Goal: Task Accomplishment & Management: Complete application form

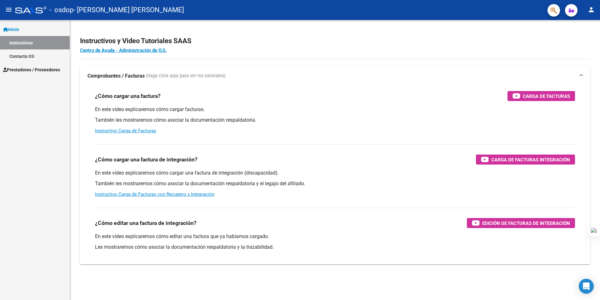
click at [348, 35] on h2 "Instructivos y Video Tutoriales SAAS" at bounding box center [335, 41] width 510 height 12
click at [172, 193] on link "Instructivo Carga de Facturas con Recupero x Integración" at bounding box center [154, 194] width 119 height 6
click at [27, 71] on span "Prestadores / Proveedores" at bounding box center [31, 69] width 57 height 7
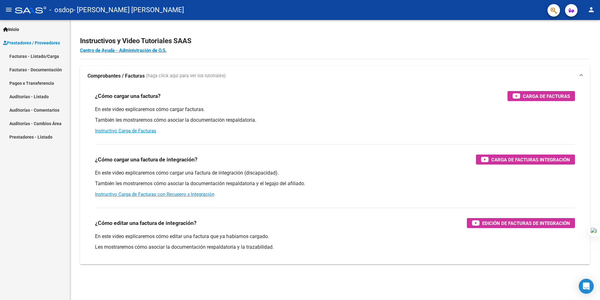
click at [50, 40] on span "Prestadores / Proveedores" at bounding box center [31, 42] width 57 height 7
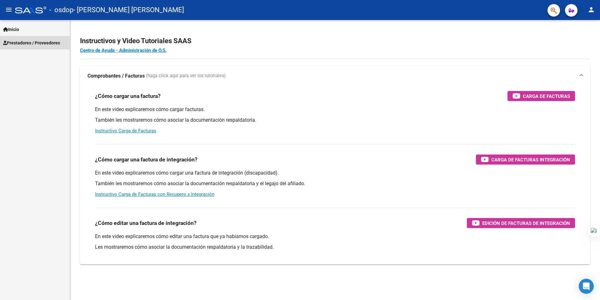
click at [51, 45] on span "Prestadores / Proveedores" at bounding box center [31, 42] width 57 height 7
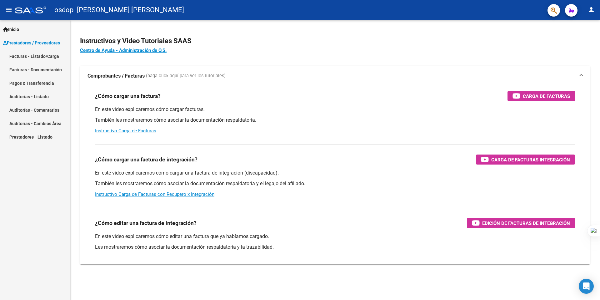
click at [45, 44] on span "Prestadores / Proveedores" at bounding box center [31, 42] width 57 height 7
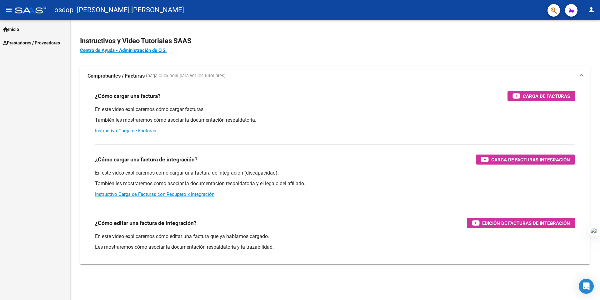
click at [45, 44] on span "Prestadores / Proveedores" at bounding box center [31, 42] width 57 height 7
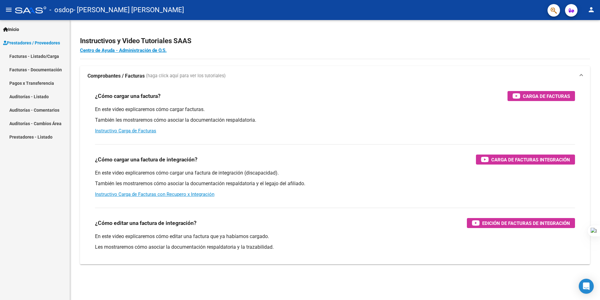
click at [44, 55] on link "Facturas - Listado/Carga" at bounding box center [35, 55] width 70 height 13
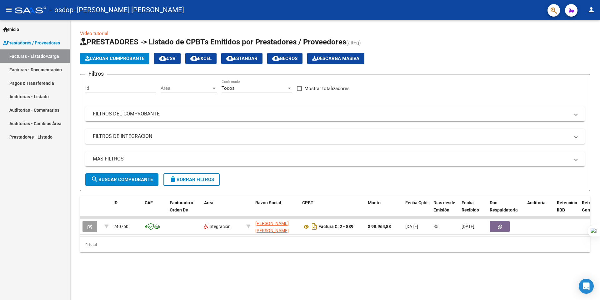
click at [109, 60] on span "Cargar Comprobante" at bounding box center [114, 59] width 59 height 6
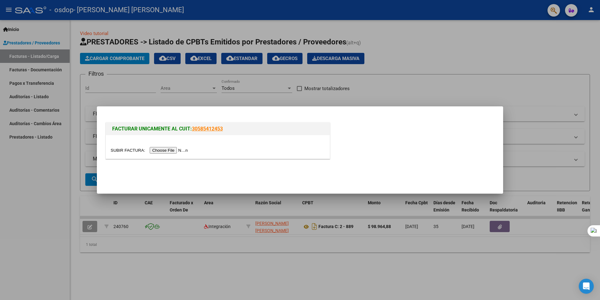
click at [169, 151] on input "file" at bounding box center [150, 150] width 79 height 7
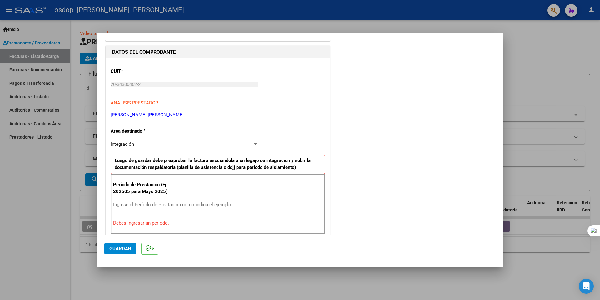
scroll to position [62, 0]
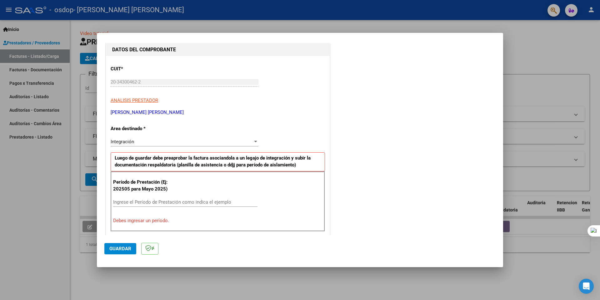
click at [158, 138] on div "Integración Seleccionar Area" at bounding box center [185, 141] width 148 height 9
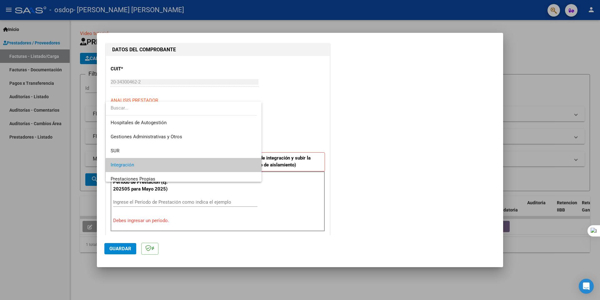
scroll to position [23, 0]
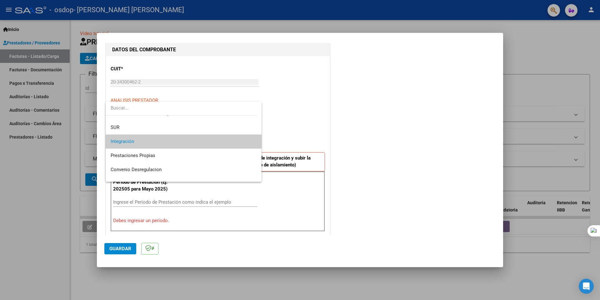
click at [158, 138] on span "Integración" at bounding box center [184, 141] width 146 height 14
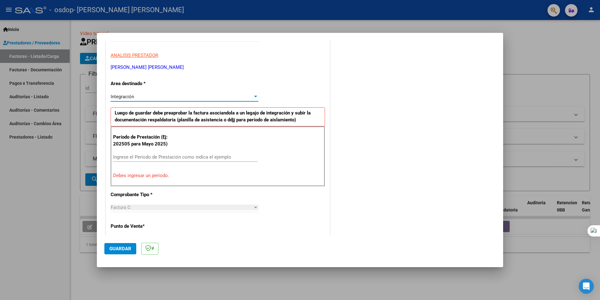
scroll to position [125, 0]
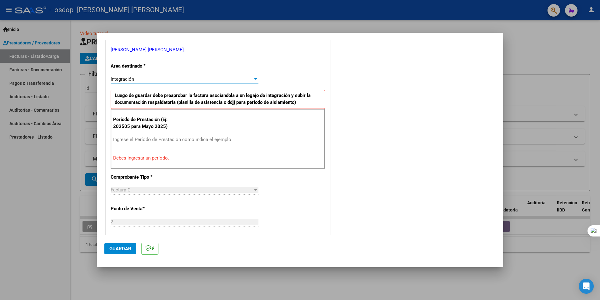
click at [174, 140] on input "Ingrese el Período de Prestación como indica el ejemplo" at bounding box center [185, 139] width 144 height 6
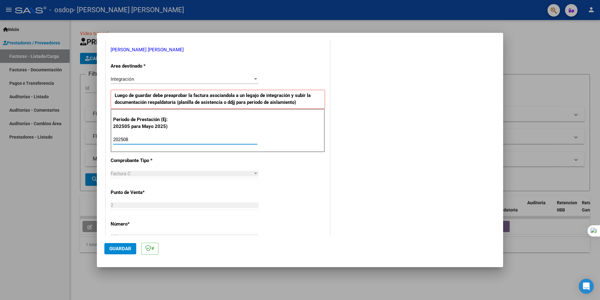
type input "202508"
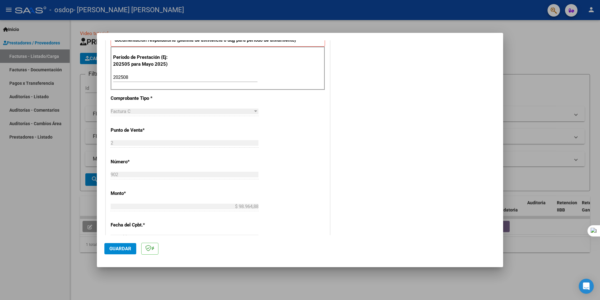
scroll to position [187, 0]
click at [166, 112] on div "Factura C" at bounding box center [182, 111] width 142 height 6
click at [171, 104] on div "CUIT * 20-34300462-2 Ingresar CUIT ANALISIS PRESTADOR BALESTRA JUAN IGNACIO ARC…" at bounding box center [218, 166] width 224 height 470
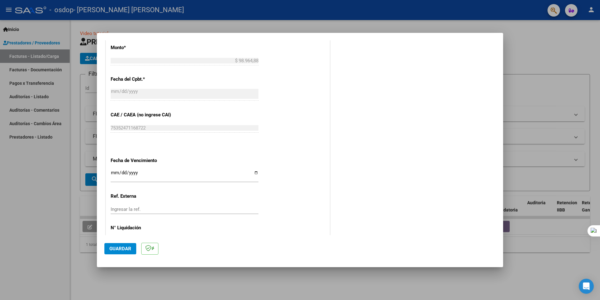
scroll to position [355, 0]
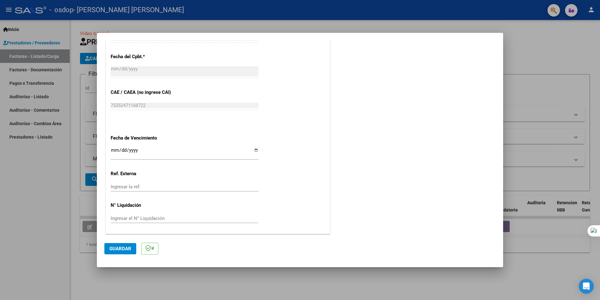
click at [204, 152] on input "Ingresar la fecha" at bounding box center [185, 152] width 148 height 10
click at [252, 150] on input "Ingresar la fecha" at bounding box center [185, 152] width 148 height 10
type input "2025-09-11"
click at [121, 250] on span "Guardar" at bounding box center [120, 249] width 22 height 6
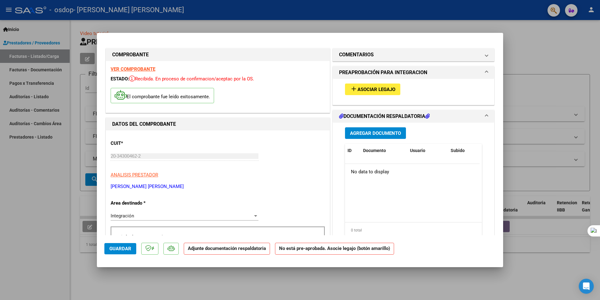
scroll to position [0, 0]
click at [370, 89] on span "Asociar Legajo" at bounding box center [376, 90] width 38 height 6
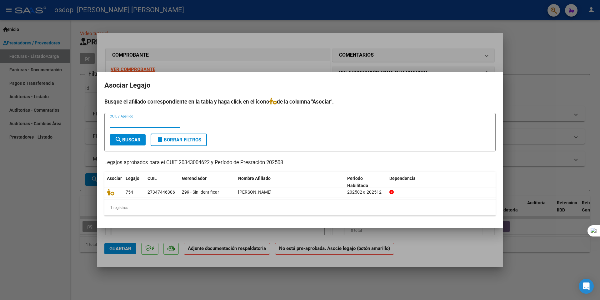
click at [140, 138] on span "search Buscar" at bounding box center [128, 140] width 26 height 6
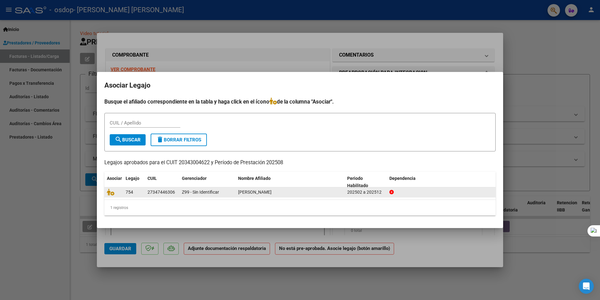
click at [268, 191] on span "NICCOLINI MARIA ANTONELA" at bounding box center [254, 191] width 33 height 5
click at [114, 193] on icon at bounding box center [110, 191] width 7 height 7
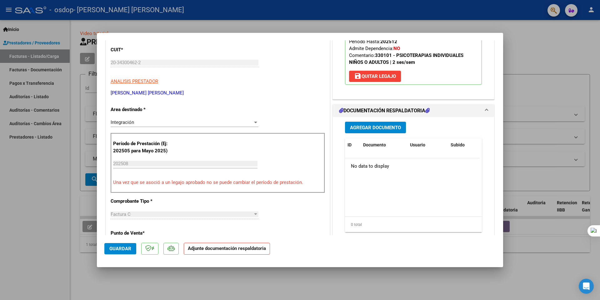
scroll to position [125, 0]
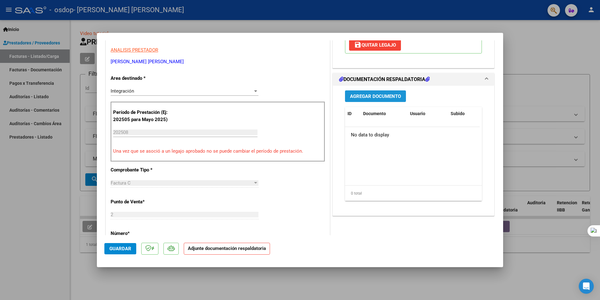
click at [386, 94] on span "Agregar Documento" at bounding box center [375, 96] width 51 height 6
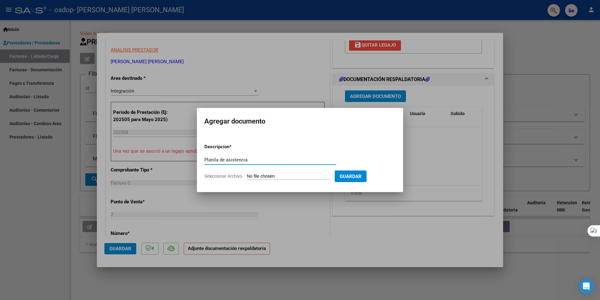
type input "Planila de asistencia"
click at [303, 178] on input "Seleccionar Archivo" at bounding box center [288, 176] width 83 height 6
type input "C:\fakepath\Asistencia Niccolini Agosto.pdf"
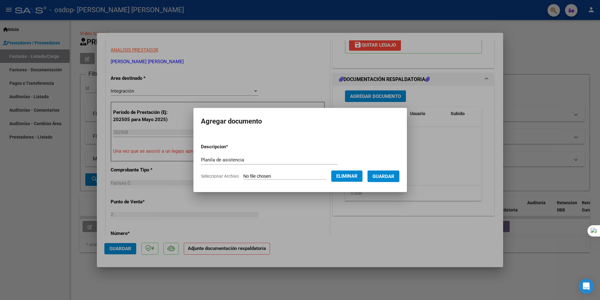
click at [391, 174] on span "Guardar" at bounding box center [383, 176] width 22 height 6
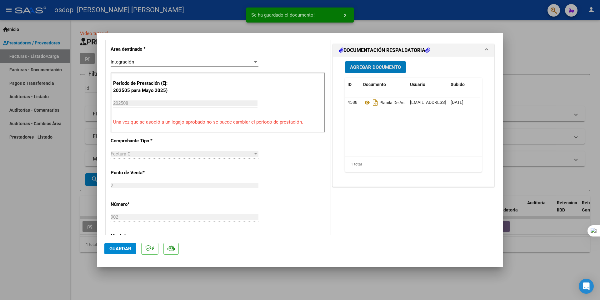
scroll to position [156, 0]
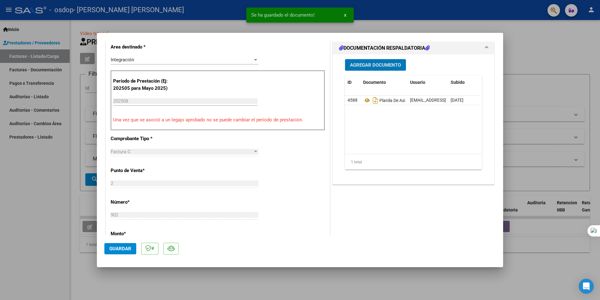
click at [125, 249] on span "Guardar" at bounding box center [120, 249] width 22 height 6
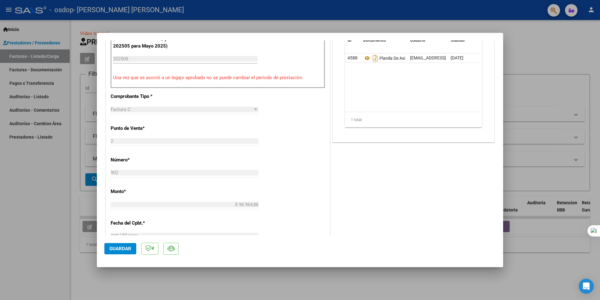
scroll to position [208, 0]
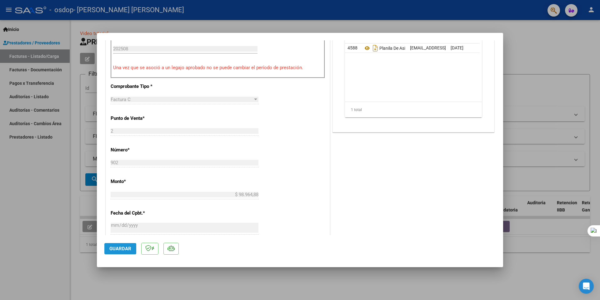
click at [121, 247] on span "Guardar" at bounding box center [120, 249] width 22 height 6
click at [345, 13] on span "x" at bounding box center [345, 15] width 2 height 6
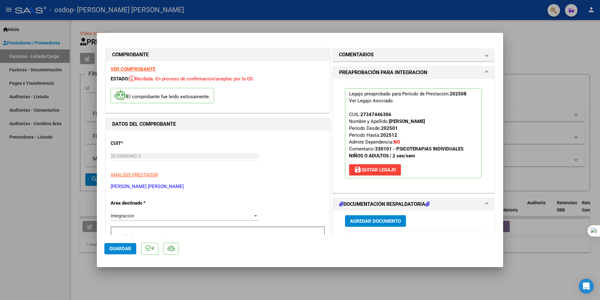
scroll to position [0, 0]
drag, startPoint x: 527, startPoint y: 54, endPoint x: 533, endPoint y: 41, distance: 15.1
click at [533, 41] on div at bounding box center [300, 150] width 600 height 300
type input "$ 0,00"
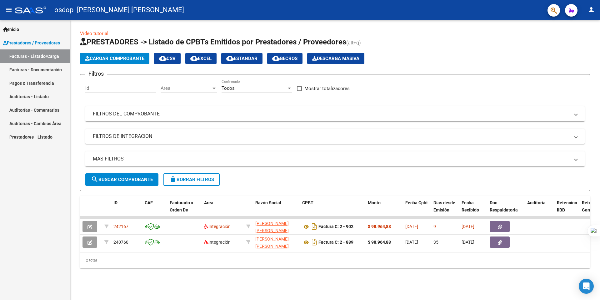
click at [460, 49] on app-list-header "PRESTADORES -> Listado de CPBTs Emitidos por Prestadores / Proveedores (alt+q) …" at bounding box center [335, 114] width 510 height 154
